Goal: Task Accomplishment & Management: Manage account settings

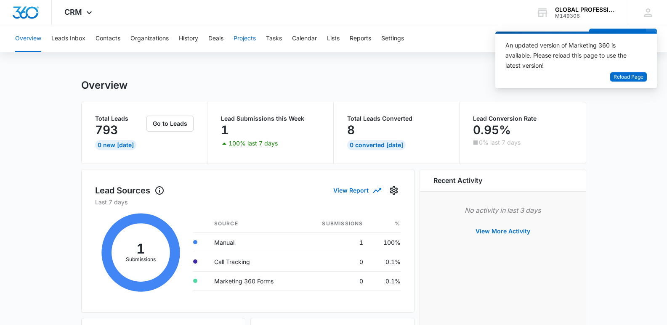
drag, startPoint x: 616, startPoint y: 127, endPoint x: 250, endPoint y: 37, distance: 377.3
click at [99, 43] on button "Contacts" at bounding box center [108, 38] width 25 height 27
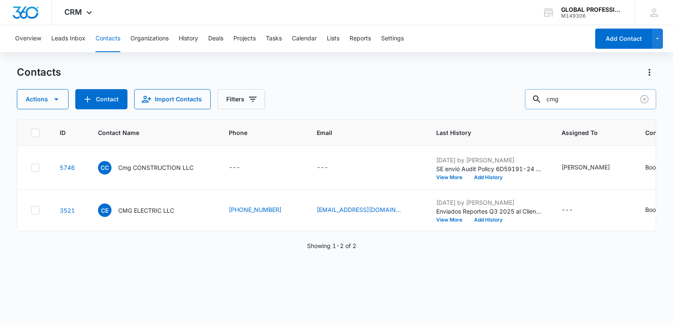
click at [590, 104] on input "cmg" at bounding box center [590, 99] width 131 height 20
click at [423, 98] on div "Actions Contact Import Contacts Filters cmg" at bounding box center [337, 99] width 640 height 20
type input "[PERSON_NAME]"
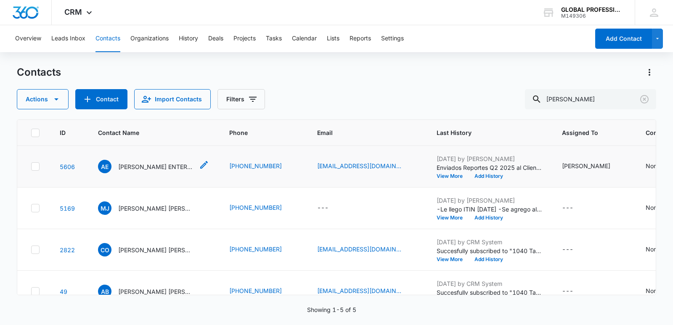
click at [134, 171] on p "[PERSON_NAME] ENTERPRISE LLC" at bounding box center [156, 166] width 76 height 9
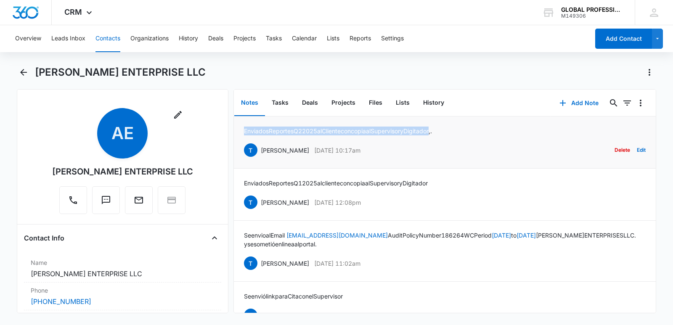
drag, startPoint x: 243, startPoint y: 131, endPoint x: 454, endPoint y: 132, distance: 210.4
click at [451, 135] on li "Enviados Reportes Q2 2025 al Cliente con copia al Supervisor y Digitador,. [PER…" at bounding box center [445, 143] width 422 height 52
copy p "Enviados Reportes Q2 2025 al Cliente con copia al Supervisor y Digitador,."
click at [578, 102] on button "Add Note" at bounding box center [579, 103] width 56 height 20
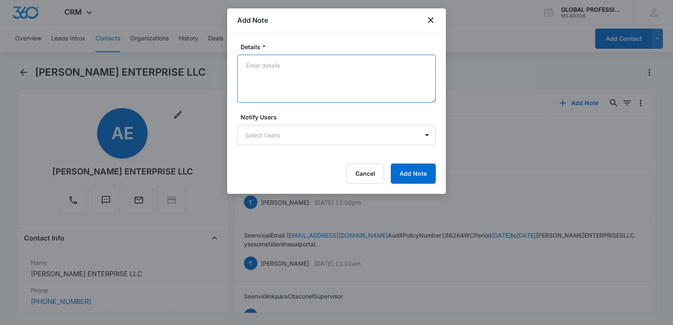
click at [260, 61] on textarea "Details *" at bounding box center [336, 79] width 199 height 48
paste textarea "Enviados Reportes Q2 2025 al Cliente con copia al Supervisor y Digitador,."
click at [305, 69] on textarea "Enviados Reportes Q2 2025 al Cliente con copia al Supervisor y Digitador,." at bounding box center [336, 79] width 199 height 48
type textarea "Enviados Reportes Q3 2025 al Cliente con copia al Supervisor y Digitador,."
click at [273, 134] on body "CRM Apps Reputation Websites Forms CRM Email Ads Intelligence Brand Settings AI…" at bounding box center [336, 162] width 673 height 325
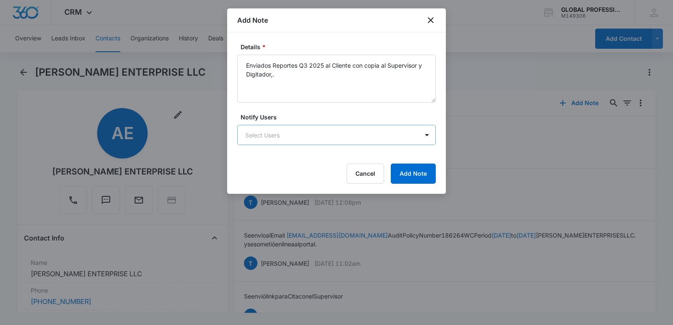
click at [285, 135] on body "CRM Apps Reputation Websites Forms CRM Email Ads Intelligence Brand Settings AI…" at bounding box center [336, 162] width 673 height 325
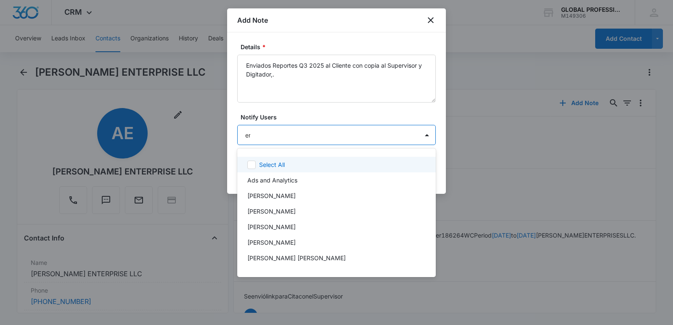
type input "ere"
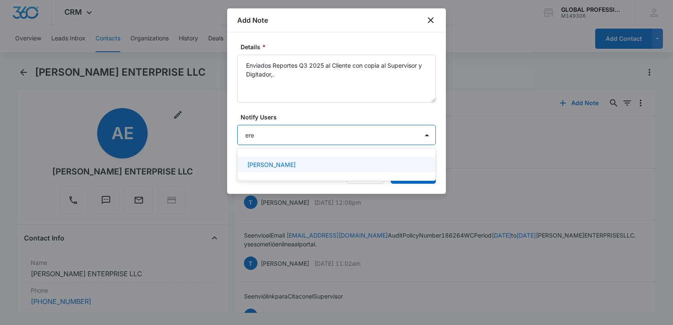
click at [285, 170] on div "[PERSON_NAME]" at bounding box center [336, 165] width 199 height 16
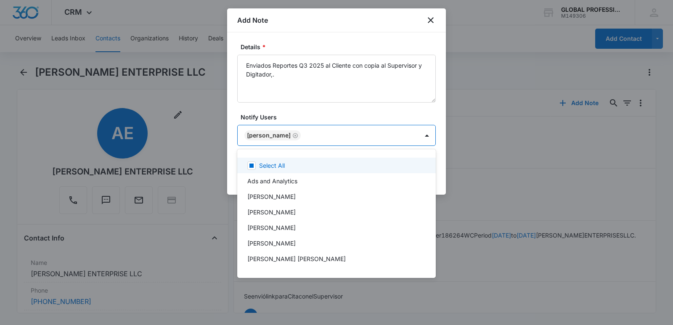
click at [484, 144] on div at bounding box center [336, 162] width 673 height 325
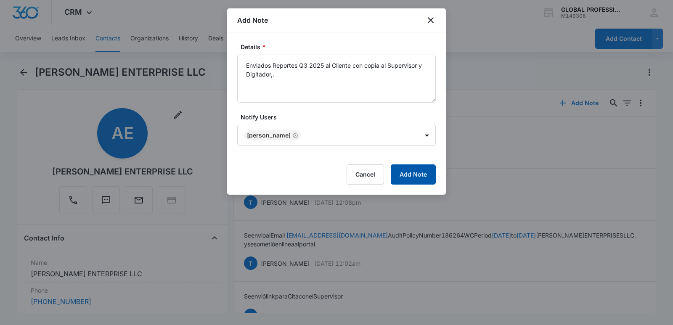
click at [407, 175] on button "Add Note" at bounding box center [413, 175] width 45 height 20
